Goal: Information Seeking & Learning: Learn about a topic

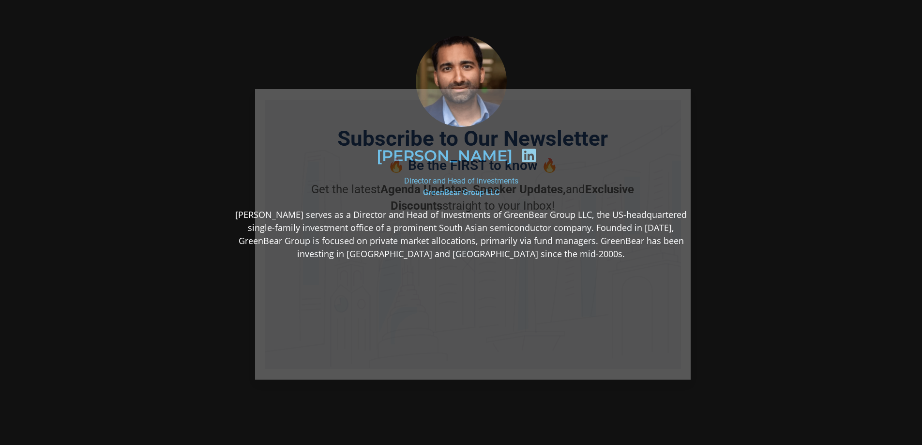
click at [483, 328] on div "✓ I am already in the loop" at bounding box center [472, 332] width 124 height 10
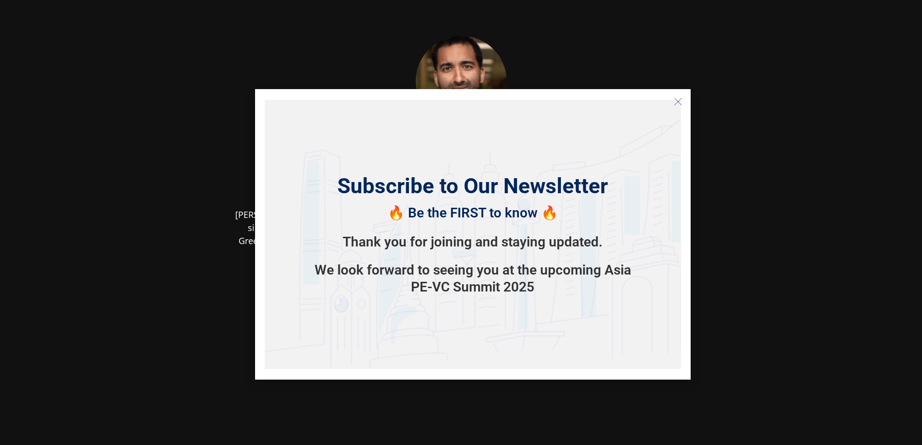
click at [527, 89] on div "Subscribe to Our Newsletter 🔥 Be the FIRST to know 🔥 Thank you for joining and …" at bounding box center [472, 234] width 435 height 290
click at [671, 102] on button "Close" at bounding box center [677, 101] width 15 height 15
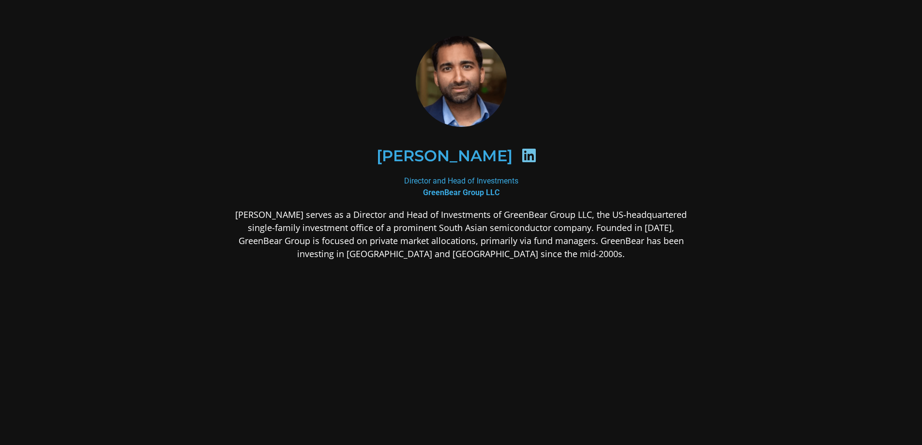
click at [477, 223] on p "[PERSON_NAME] serves as a Director and Head of Investments of GreenBear Group L…" at bounding box center [461, 234] width 470 height 52
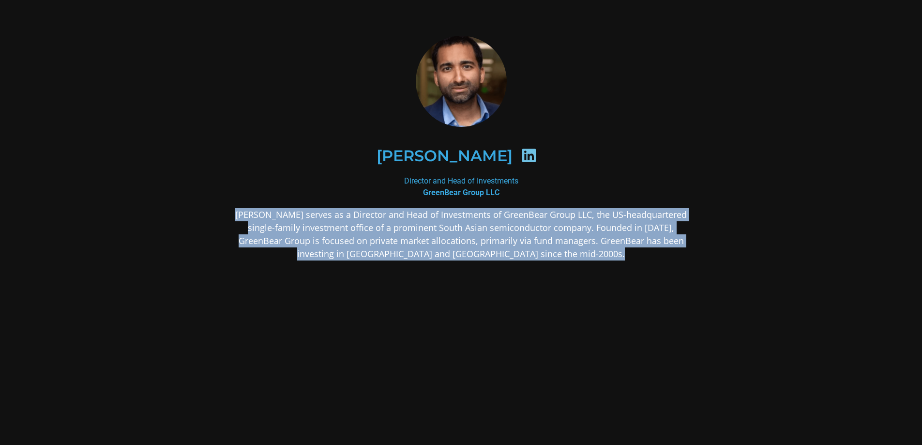
click at [477, 223] on p "[PERSON_NAME] serves as a Director and Head of Investments of GreenBear Group L…" at bounding box center [461, 234] width 470 height 52
click at [478, 222] on p "[PERSON_NAME] serves as a Director and Head of Investments of GreenBear Group L…" at bounding box center [461, 234] width 470 height 52
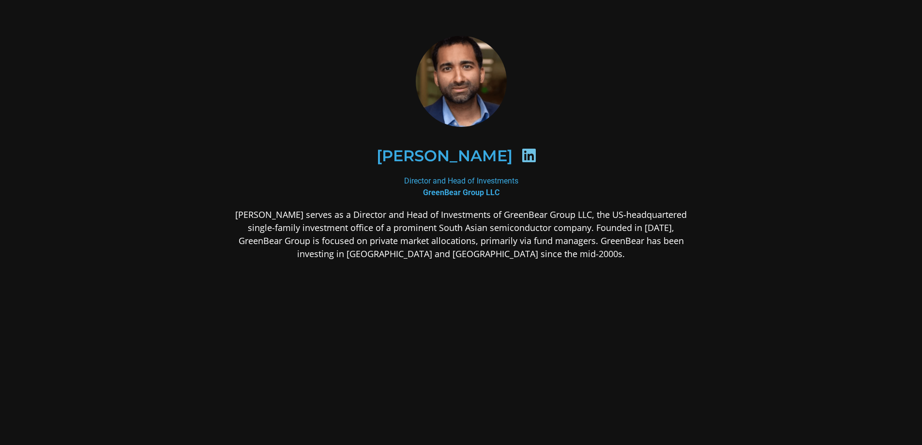
click at [479, 221] on p "[PERSON_NAME] serves as a Director and Head of Investments of GreenBear Group L…" at bounding box center [461, 234] width 470 height 52
click at [480, 220] on p "[PERSON_NAME] serves as a Director and Head of Investments of GreenBear Group L…" at bounding box center [461, 234] width 470 height 52
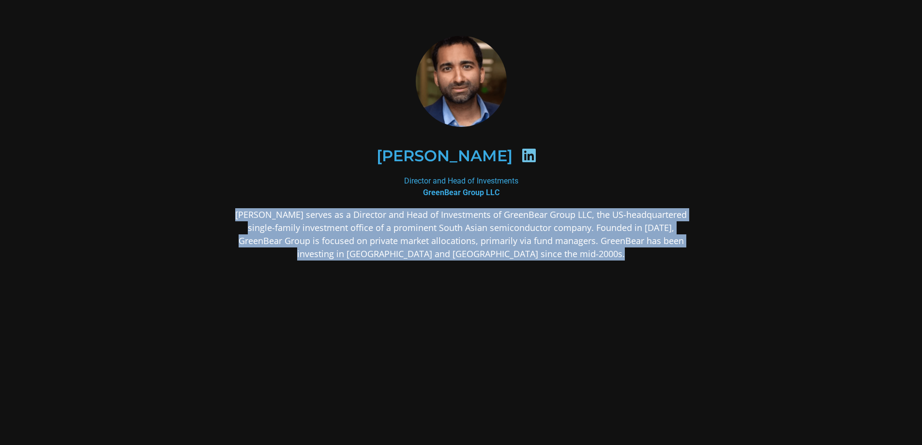
click at [480, 220] on p "[PERSON_NAME] serves as a Director and Head of Investments of GreenBear Group L…" at bounding box center [461, 234] width 470 height 52
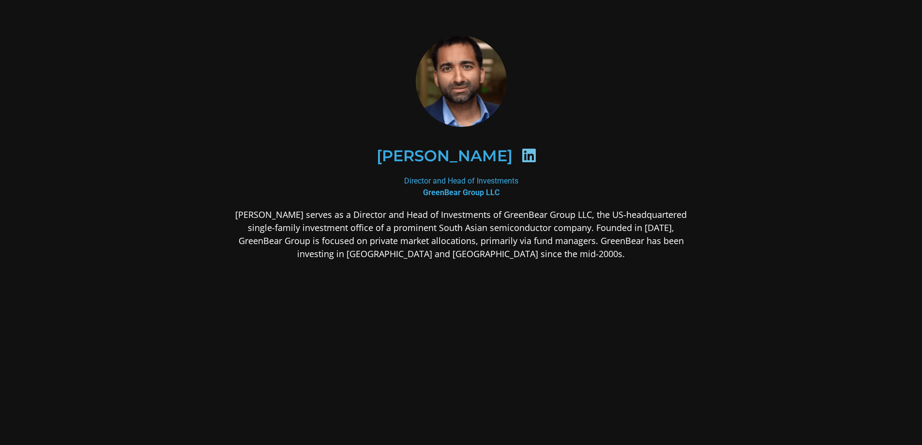
click at [522, 151] on icon at bounding box center [528, 155] width 15 height 15
